Goal: Navigation & Orientation: Find specific page/section

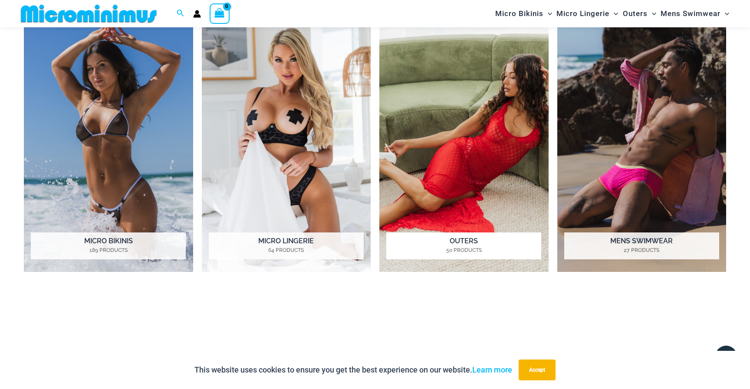
scroll to position [755, 0]
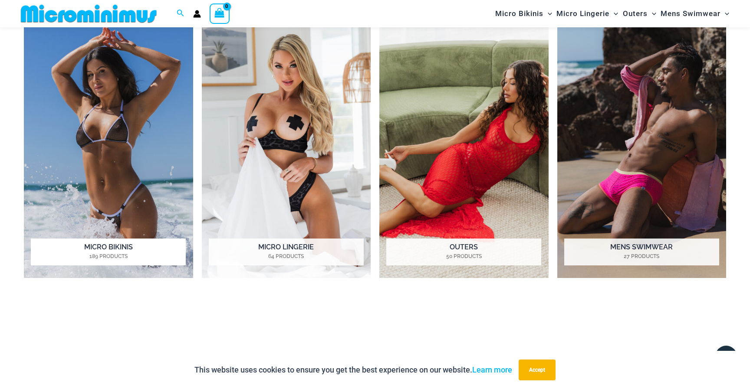
click at [89, 173] on img "Visit product category Micro Bikinis" at bounding box center [108, 148] width 169 height 260
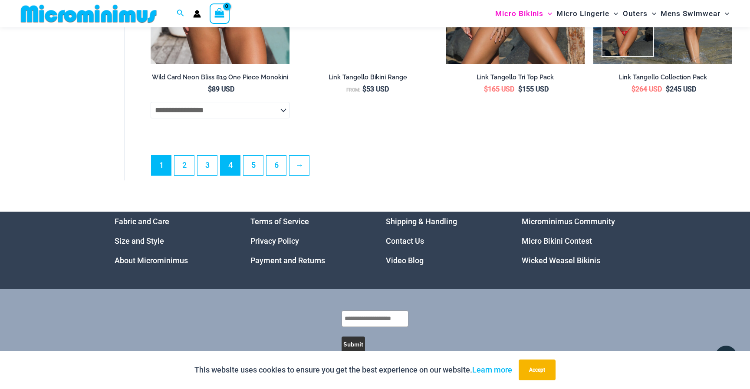
scroll to position [2490, 0]
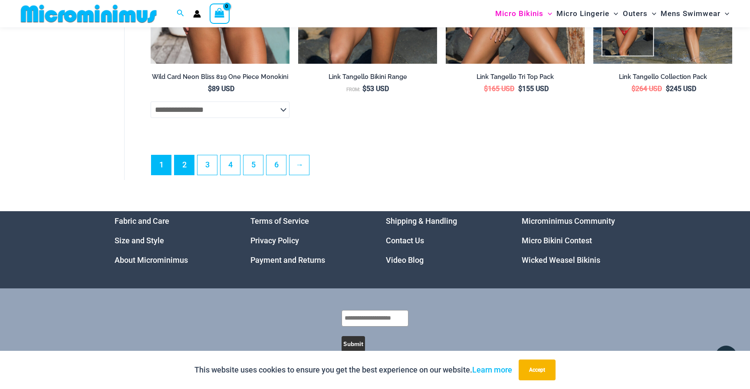
click at [193, 161] on link "2" at bounding box center [184, 165] width 20 height 20
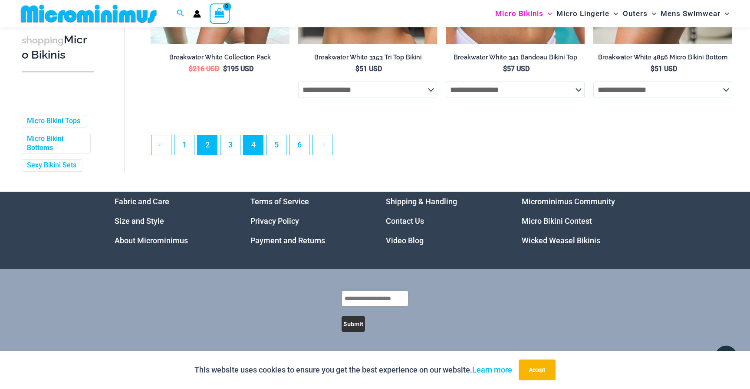
scroll to position [2324, 0]
click at [235, 146] on link "3" at bounding box center [230, 145] width 20 height 20
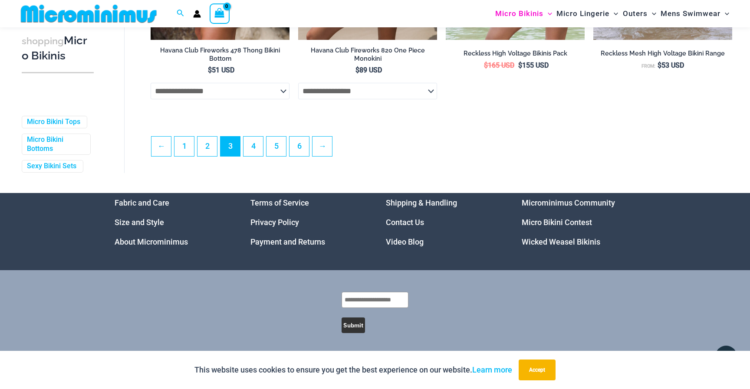
scroll to position [2319, 0]
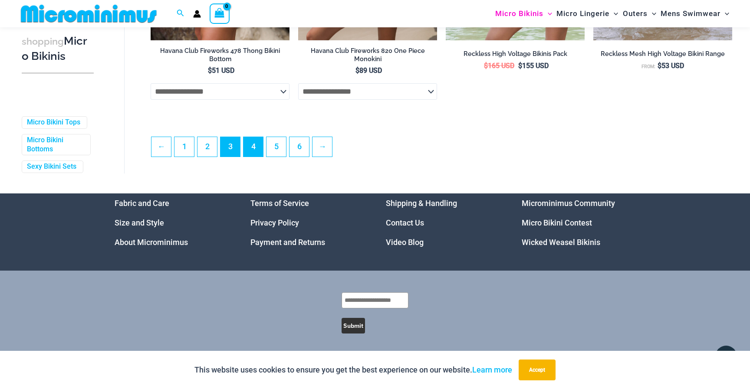
click at [258, 142] on link "4" at bounding box center [253, 147] width 20 height 20
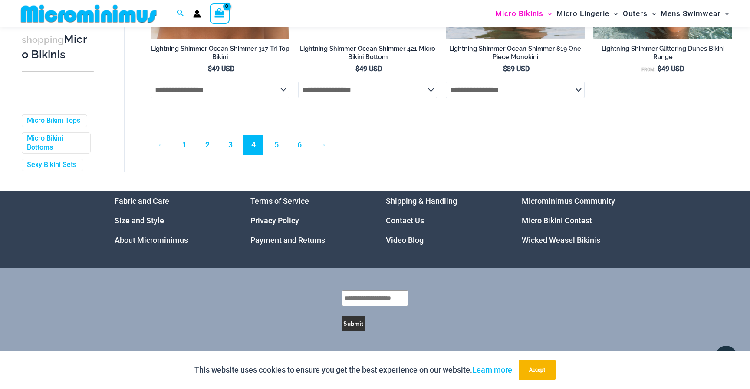
scroll to position [2314, 0]
click at [277, 152] on link "5" at bounding box center [276, 145] width 20 height 20
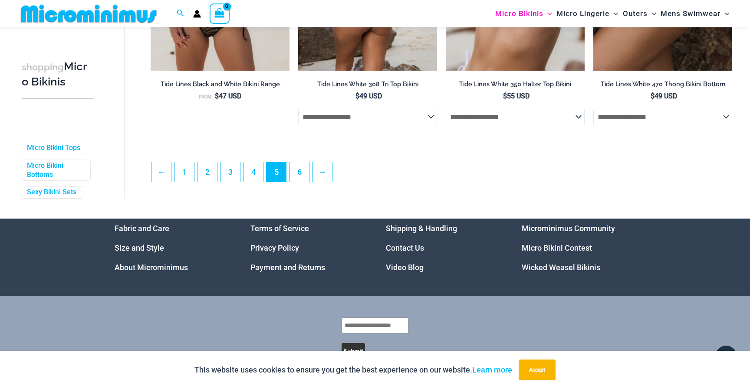
scroll to position [2285, 0]
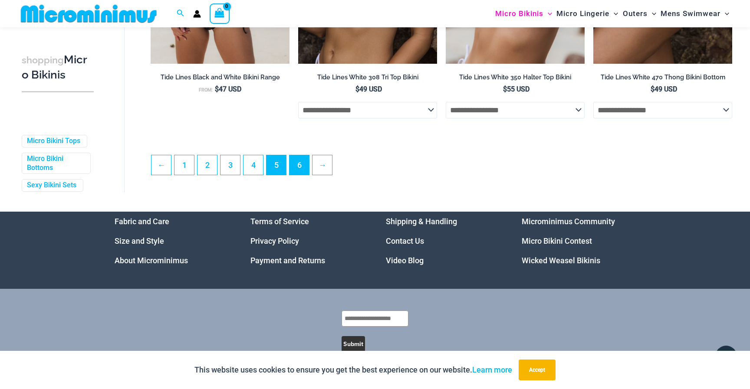
click at [303, 163] on link "6" at bounding box center [299, 165] width 20 height 20
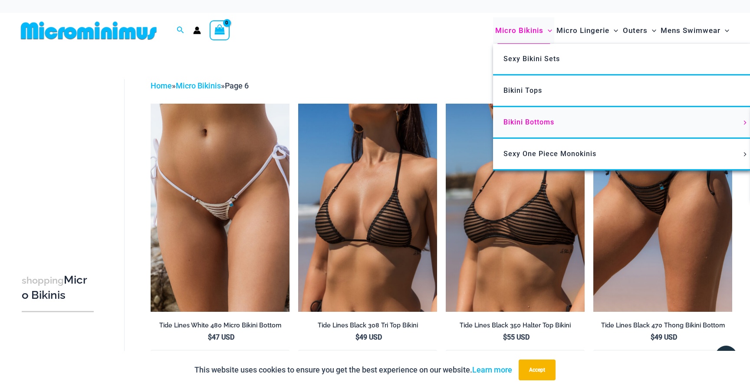
click at [534, 118] on span "Bikini Bottoms" at bounding box center [528, 122] width 51 height 8
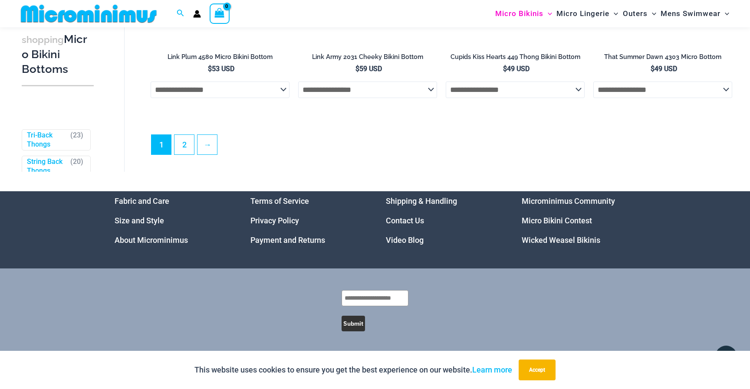
scroll to position [2721, 0]
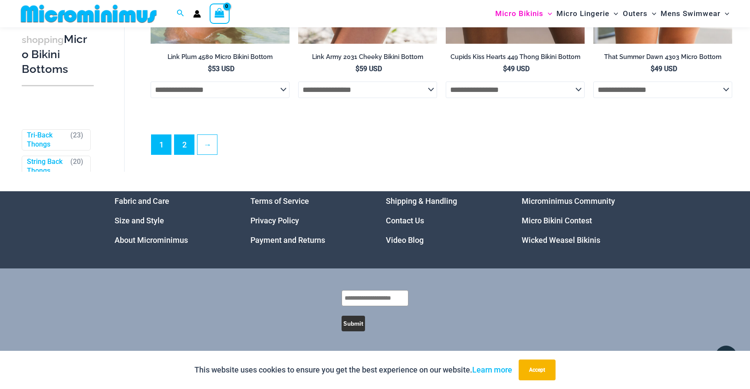
click at [189, 147] on link "2" at bounding box center [184, 145] width 20 height 20
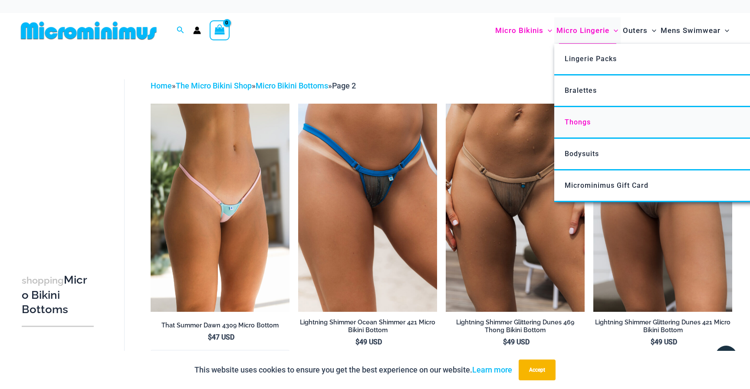
click at [591, 121] on link "Thongs" at bounding box center [683, 123] width 258 height 32
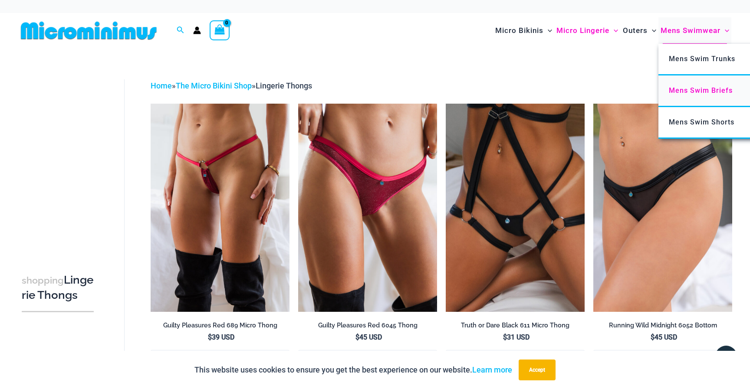
click at [688, 88] on span "Mens Swim Briefs" at bounding box center [701, 90] width 64 height 8
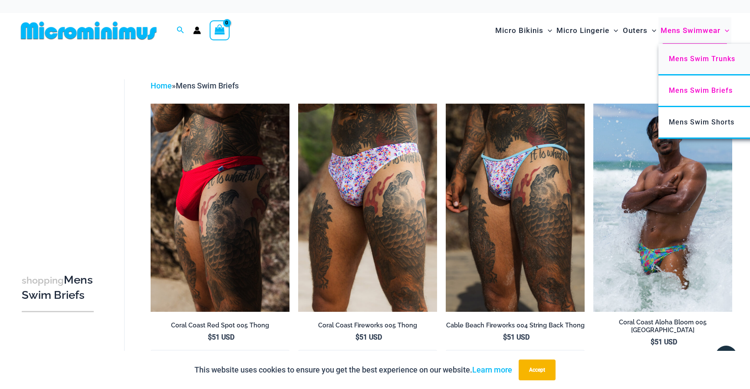
click at [693, 59] on span "Mens Swim Trunks" at bounding box center [702, 59] width 66 height 8
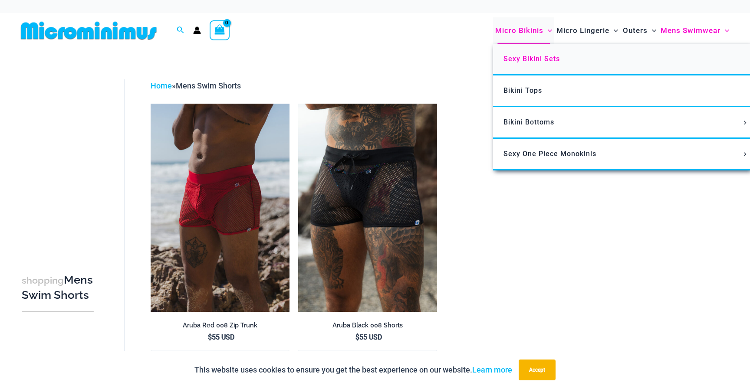
click at [538, 57] on span "Sexy Bikini Sets" at bounding box center [531, 59] width 56 height 8
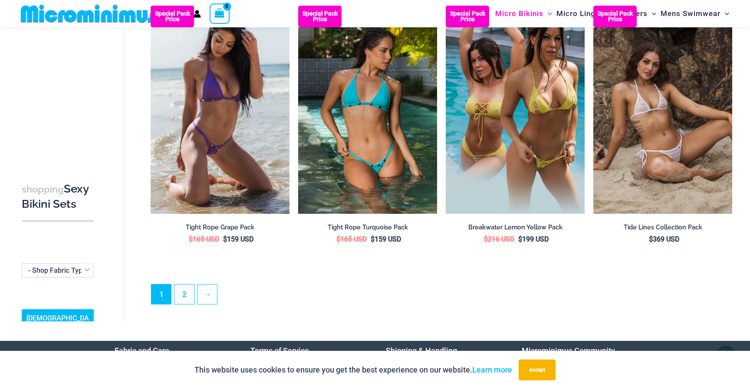
scroll to position [1983, 0]
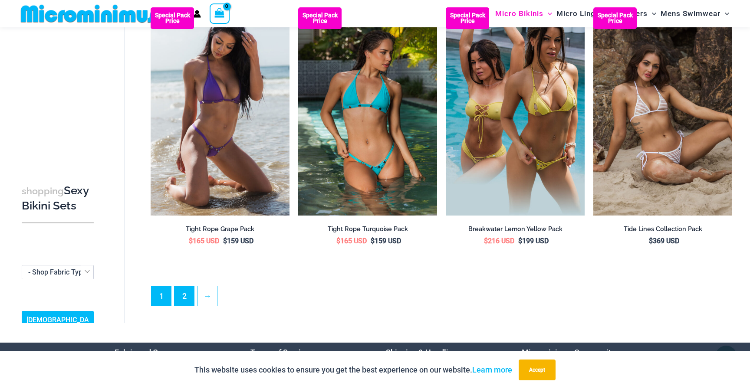
click at [186, 289] on link "2" at bounding box center [184, 296] width 20 height 20
